Goal: Task Accomplishment & Management: Manage account settings

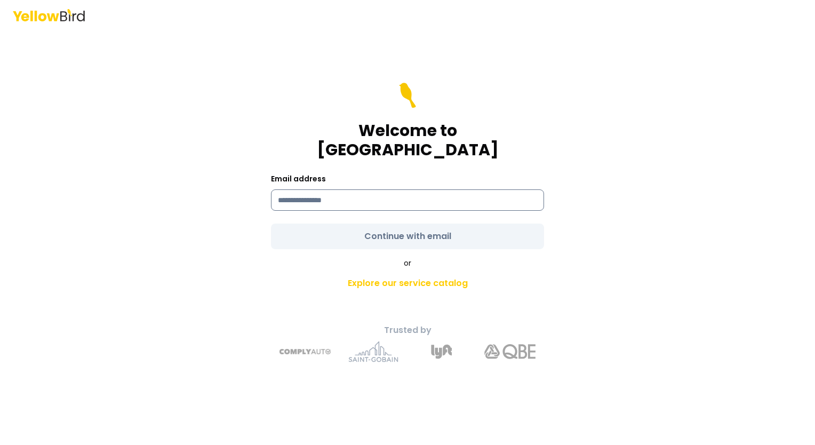
click at [299, 191] on input at bounding box center [407, 199] width 273 height 21
type input "**********"
click at [439, 229] on form "**********" at bounding box center [407, 166] width 273 height 166
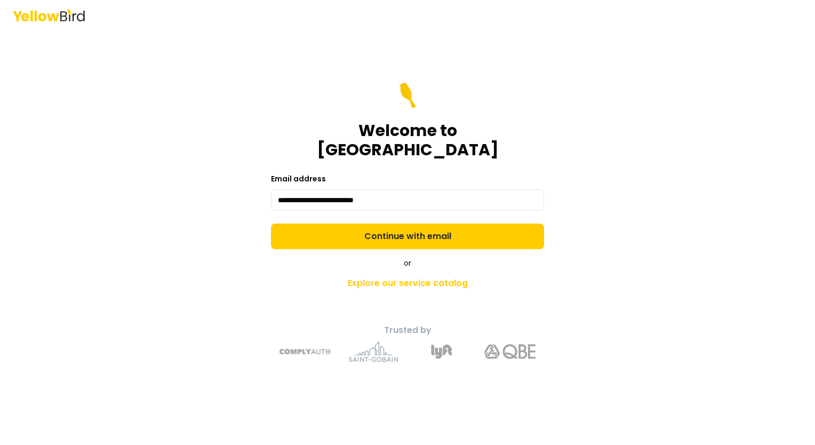
click at [443, 227] on button "Continue with email" at bounding box center [407, 236] width 273 height 26
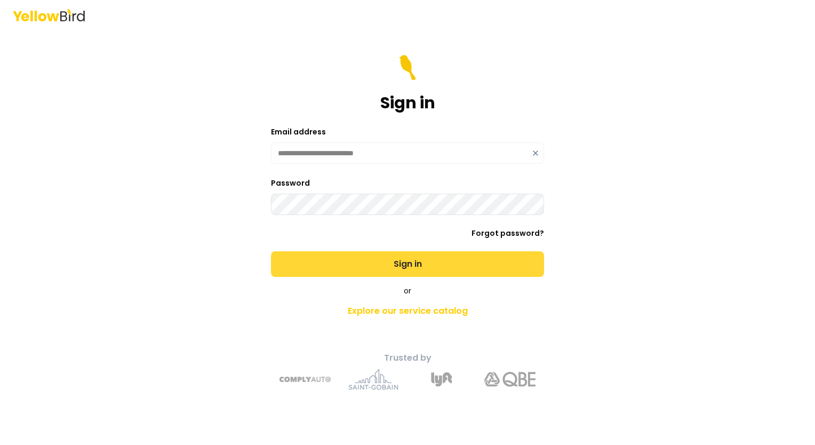
click at [406, 270] on button "Sign in" at bounding box center [407, 264] width 273 height 26
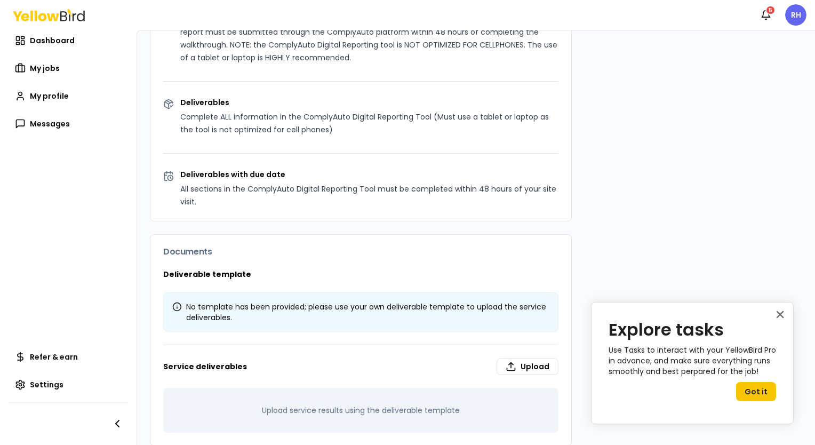
scroll to position [548, 0]
click at [530, 358] on label "Upload" at bounding box center [527, 366] width 62 height 17
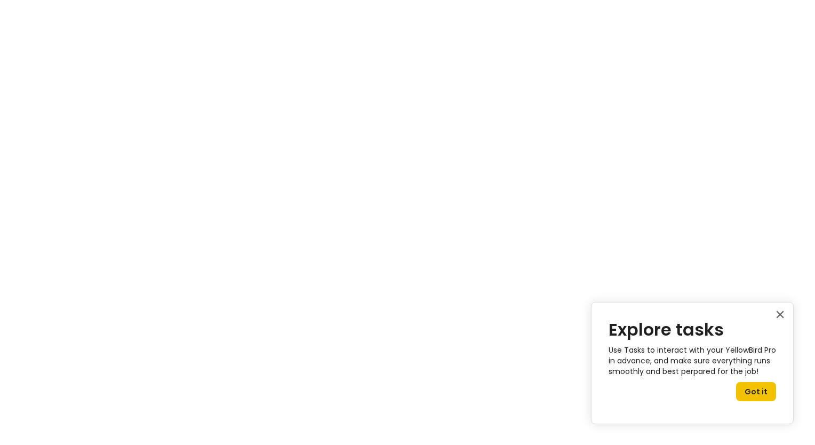
click at [765, 391] on button "Got it" at bounding box center [756, 391] width 40 height 19
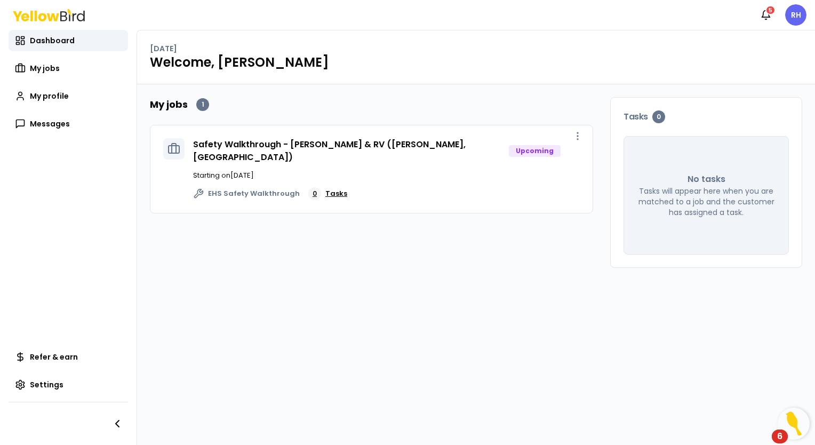
click at [330, 187] on link "0 Tasks" at bounding box center [327, 193] width 39 height 13
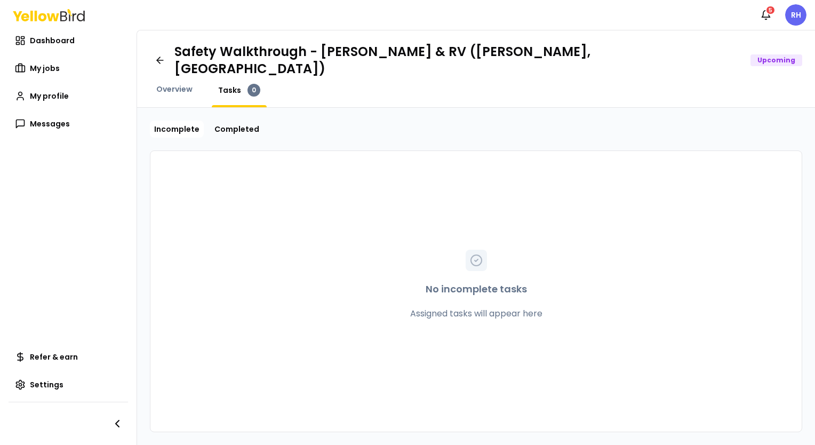
click at [750, 56] on div "Upcoming" at bounding box center [776, 60] width 52 height 12
click at [50, 42] on span "Dashboard" at bounding box center [52, 40] width 45 height 11
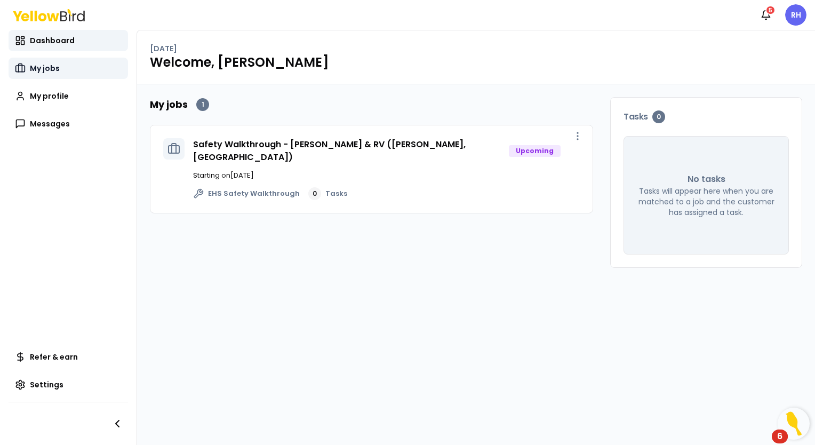
click at [36, 70] on span "My jobs" at bounding box center [45, 68] width 30 height 11
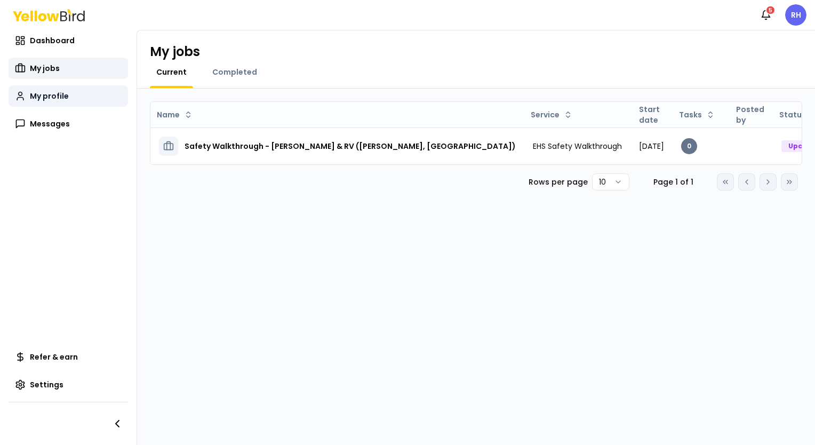
click at [40, 99] on span "My profile" at bounding box center [49, 96] width 39 height 11
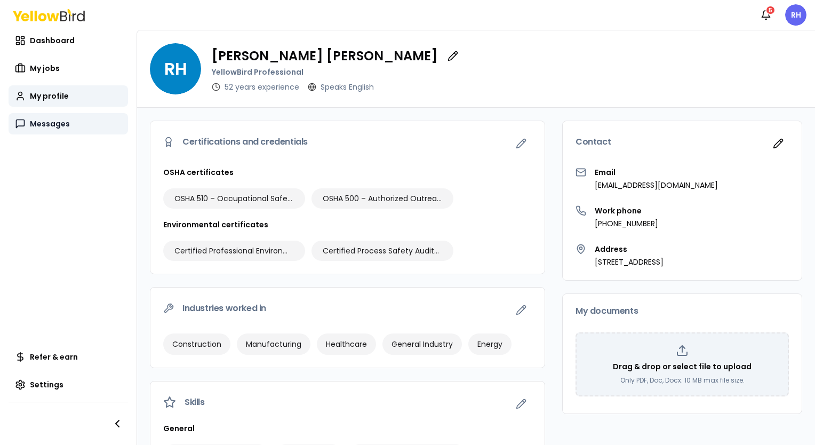
click at [40, 130] on link "Messages" at bounding box center [68, 123] width 119 height 21
